Goal: Task Accomplishment & Management: Use online tool/utility

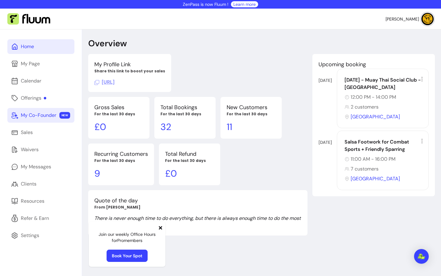
click at [46, 115] on div "My Co-Founder" at bounding box center [39, 115] width 36 height 7
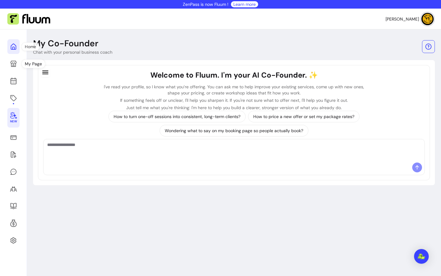
click at [12, 52] on link at bounding box center [13, 46] width 12 height 15
click at [15, 64] on icon at bounding box center [13, 63] width 7 height 7
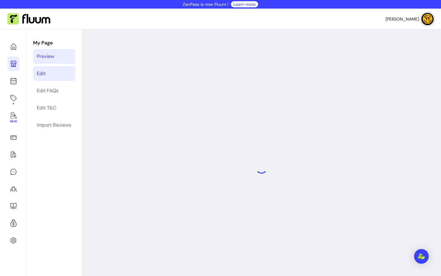
click at [62, 75] on link "Edit" at bounding box center [54, 73] width 42 height 15
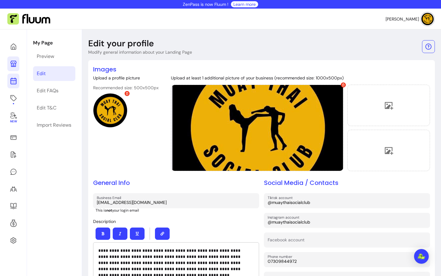
click at [15, 82] on icon at bounding box center [13, 80] width 7 height 7
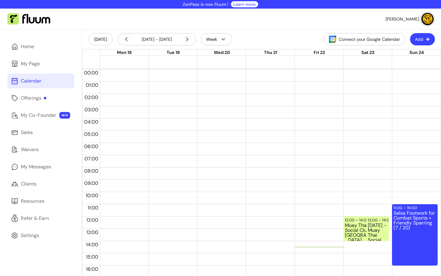
click at [413, 40] on button "Add" at bounding box center [422, 39] width 25 height 12
click at [277, 38] on header "[DATE] [DATE] - [DATE] Week Connect your Google Calendar Add" at bounding box center [261, 39] width 359 height 20
click at [32, 64] on div "My Page" at bounding box center [30, 63] width 19 height 7
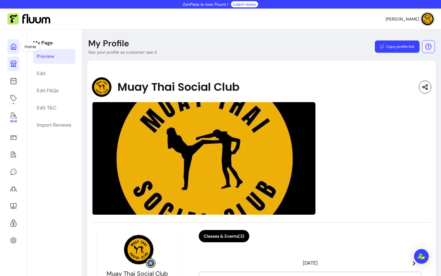
click at [13, 50] on link at bounding box center [13, 46] width 12 height 15
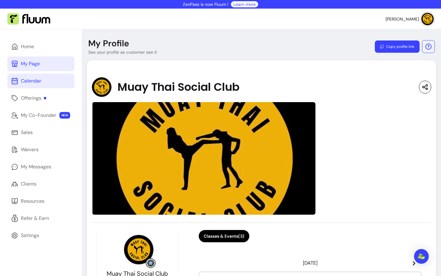
click at [49, 83] on link "Calendar" at bounding box center [40, 81] width 67 height 15
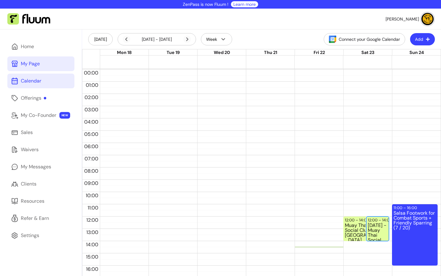
click at [374, 227] on div "[DATE] - Muay Thai Social Club - [GEOGRAPHIC_DATA] (2 / 50)" at bounding box center [378, 231] width 20 height 17
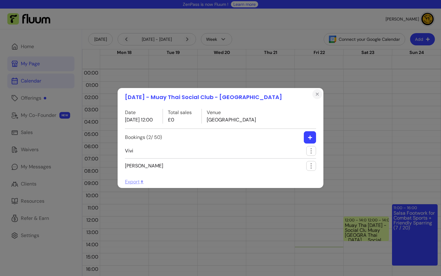
click at [314, 95] on button "Close" at bounding box center [318, 94] width 10 height 10
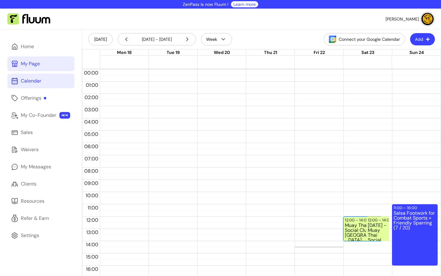
click at [351, 224] on div "Muay Thai Social Club - [GEOGRAPHIC_DATA]" at bounding box center [363, 231] width 36 height 17
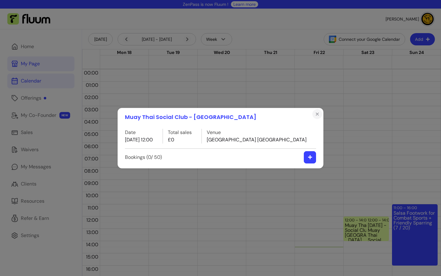
click at [319, 115] on icon "Close" at bounding box center [317, 114] width 5 height 5
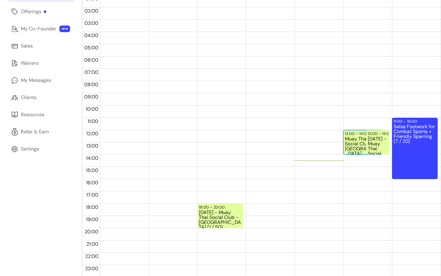
scroll to position [88, 0]
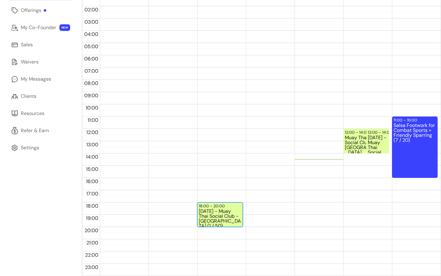
click at [217, 213] on div "[DATE] - Muay Thai Social Club - [GEOGRAPHIC_DATA] (1 / 50)" at bounding box center [220, 217] width 43 height 17
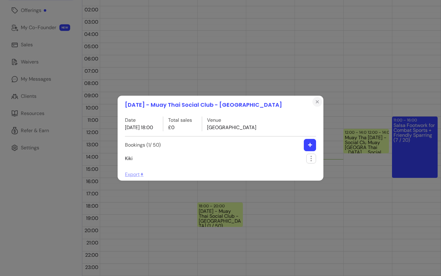
click at [318, 101] on icon "Close" at bounding box center [317, 101] width 2 height 2
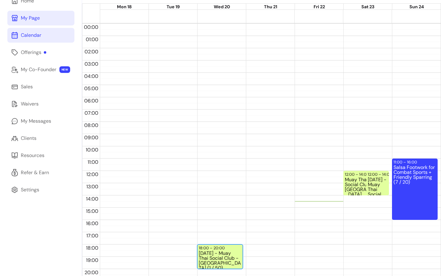
scroll to position [0, 0]
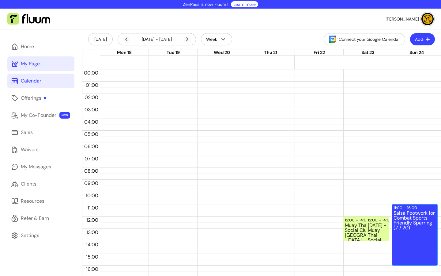
click at [404, 221] on div "Salsa Footwork for Combat Sports + Friendly Sparring (7 / 20)" at bounding box center [415, 237] width 43 height 54
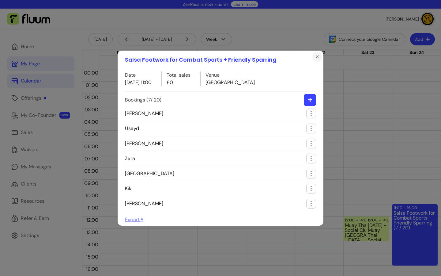
click at [315, 59] on button "Close" at bounding box center [318, 57] width 10 height 10
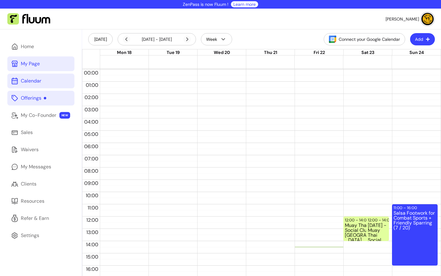
click at [50, 104] on link "Offerings" at bounding box center [40, 98] width 67 height 15
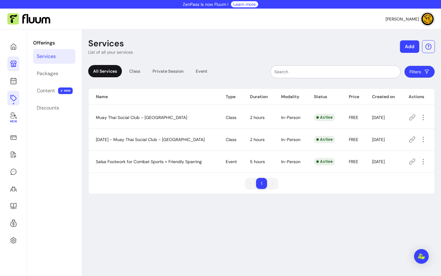
click at [410, 46] on button "Add" at bounding box center [409, 46] width 19 height 13
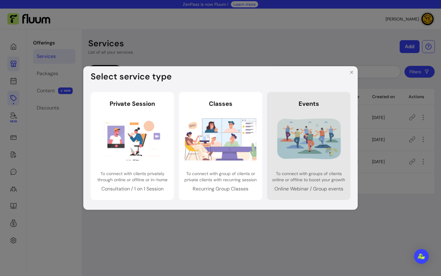
click at [309, 135] on img at bounding box center [309, 139] width 72 height 48
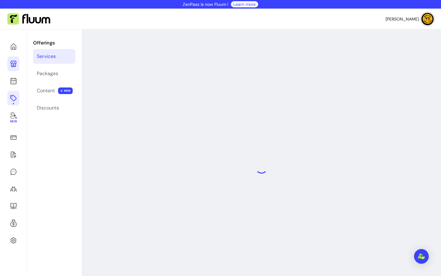
select select "***"
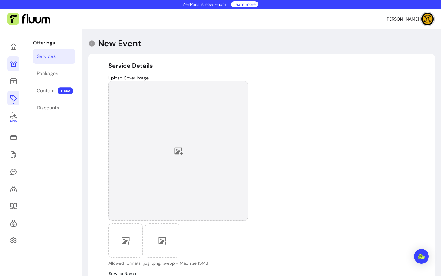
click at [190, 153] on div at bounding box center [178, 151] width 140 height 140
click at [180, 154] on div at bounding box center [178, 151] width 140 height 140
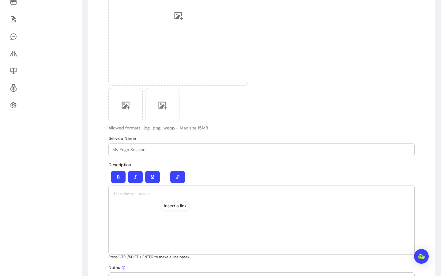
scroll to position [157, 0]
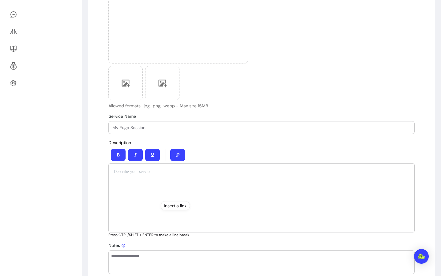
click at [127, 192] on div at bounding box center [261, 197] width 306 height 69
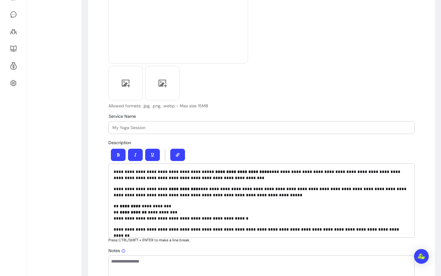
scroll to position [0, 0]
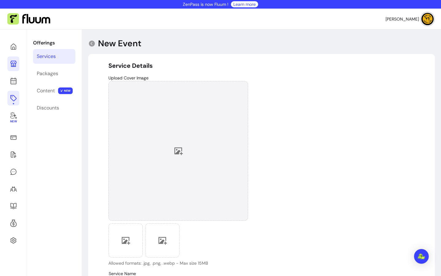
click at [168, 120] on div at bounding box center [178, 151] width 140 height 140
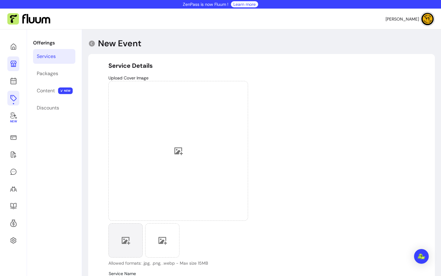
click at [116, 240] on div at bounding box center [125, 240] width 34 height 34
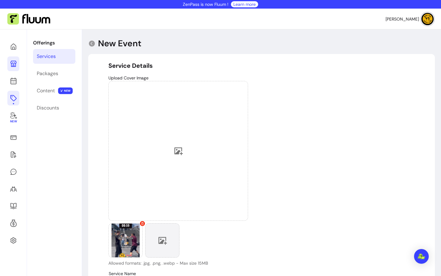
click at [161, 236] on icon at bounding box center [162, 240] width 9 height 9
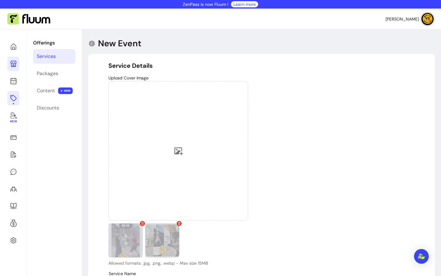
click at [141, 223] on icon at bounding box center [142, 223] width 3 height 3
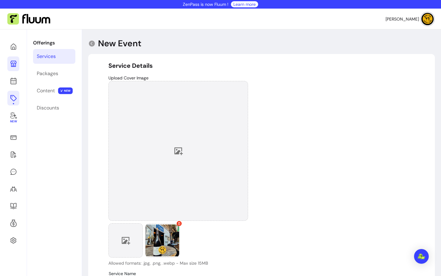
drag, startPoint x: 164, startPoint y: 235, endPoint x: 146, endPoint y: 181, distance: 57.0
click at [146, 181] on div "Allowed formats: .jpg, .png, .webp - Max size 15MB" at bounding box center [178, 173] width 140 height 185
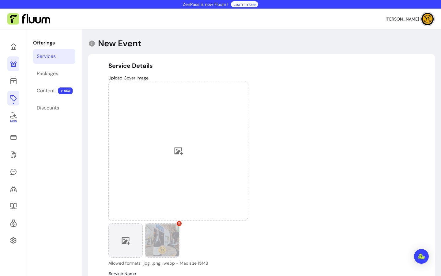
click at [154, 240] on div at bounding box center [162, 240] width 34 height 34
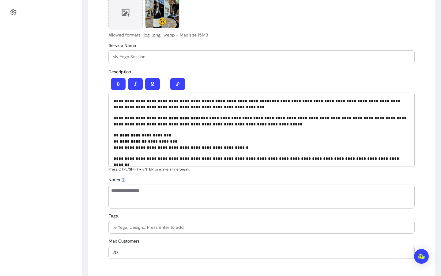
scroll to position [4, 0]
